Goal: Find specific page/section: Find specific page/section

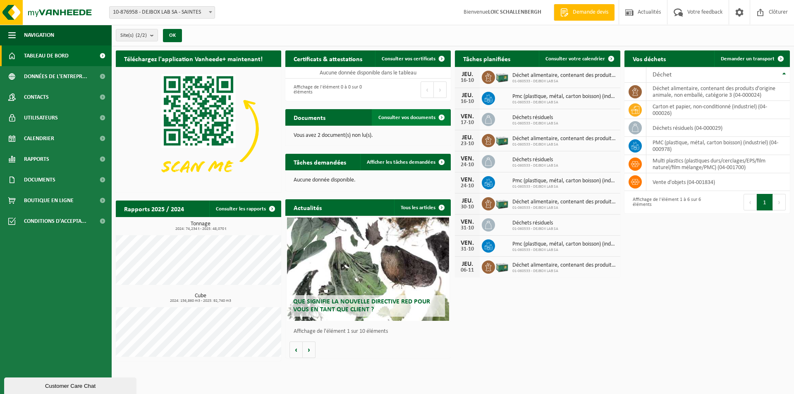
click at [408, 115] on span "Consulter vos documents" at bounding box center [406, 117] width 57 height 5
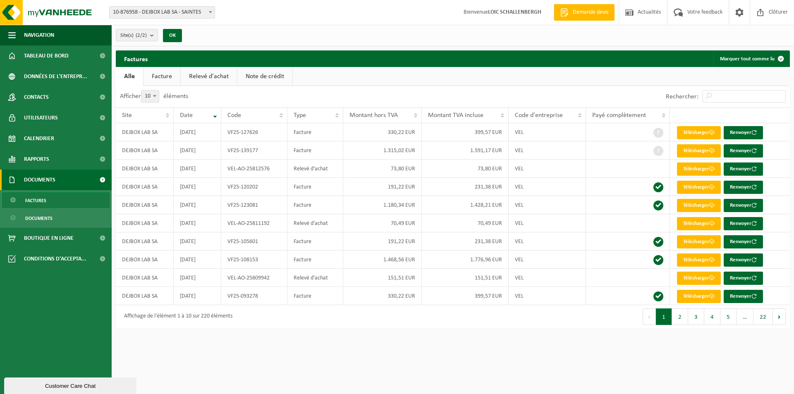
click at [46, 200] on span "Factures" at bounding box center [35, 201] width 21 height 16
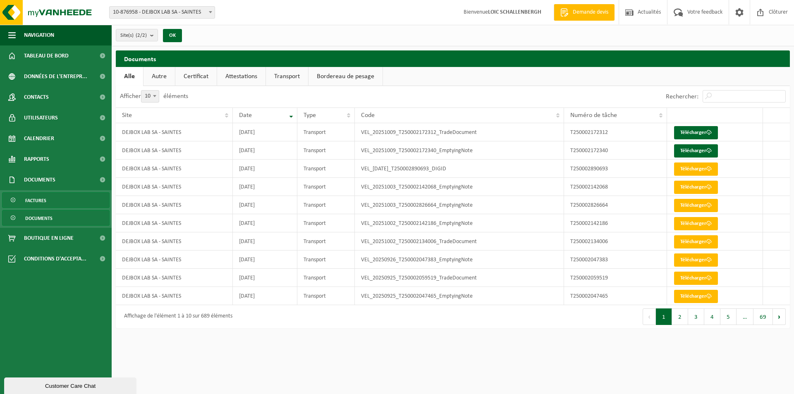
click at [40, 200] on span "Factures" at bounding box center [35, 201] width 21 height 16
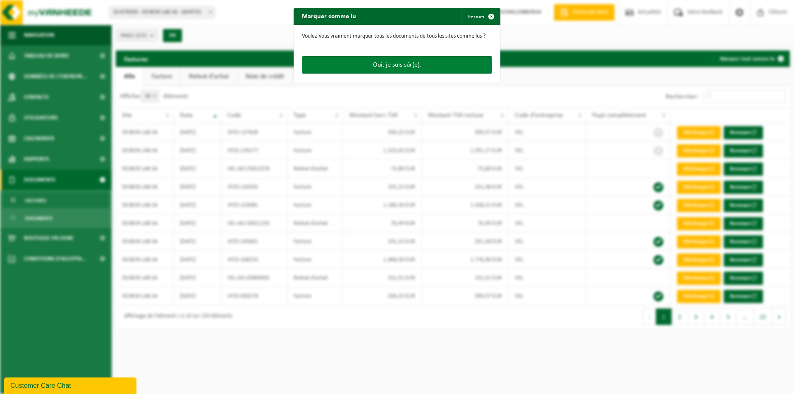
click at [373, 68] on button "Oui, je suis sûr(e)." at bounding box center [397, 64] width 190 height 17
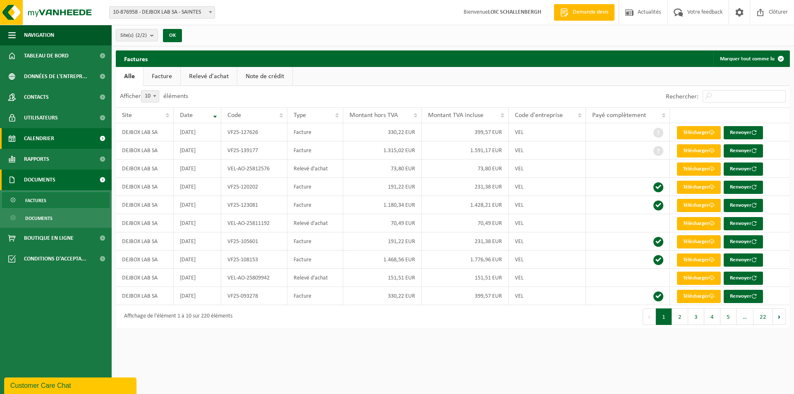
click at [32, 135] on span "Calendrier" at bounding box center [39, 138] width 30 height 21
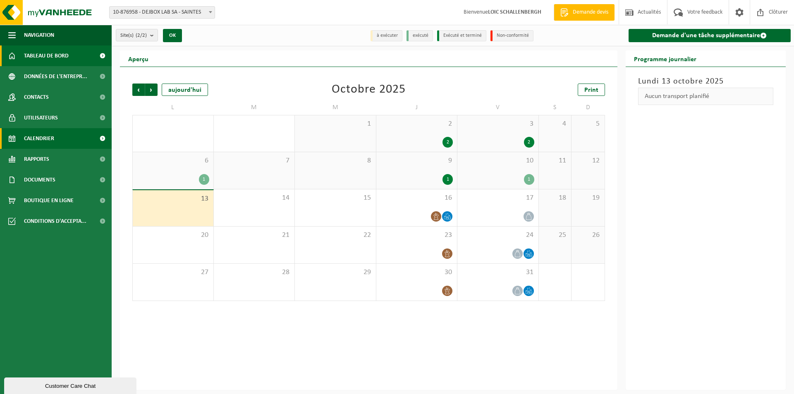
click at [52, 60] on span "Tableau de bord" at bounding box center [46, 55] width 45 height 21
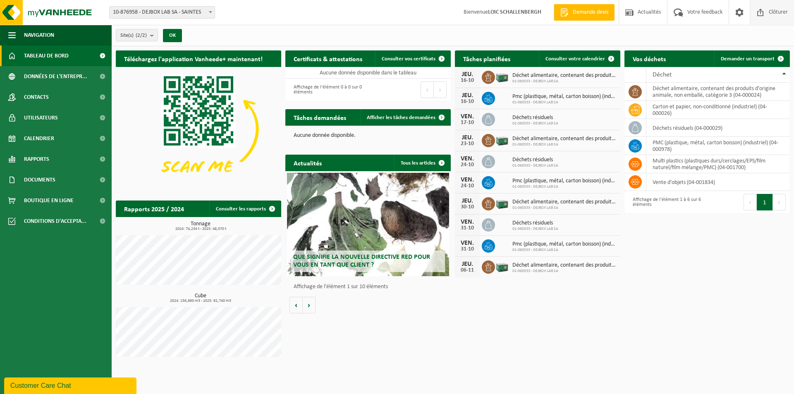
click at [770, 9] on span "Clôturer" at bounding box center [777, 12] width 23 height 24
